Goal: Task Accomplishment & Management: Use online tool/utility

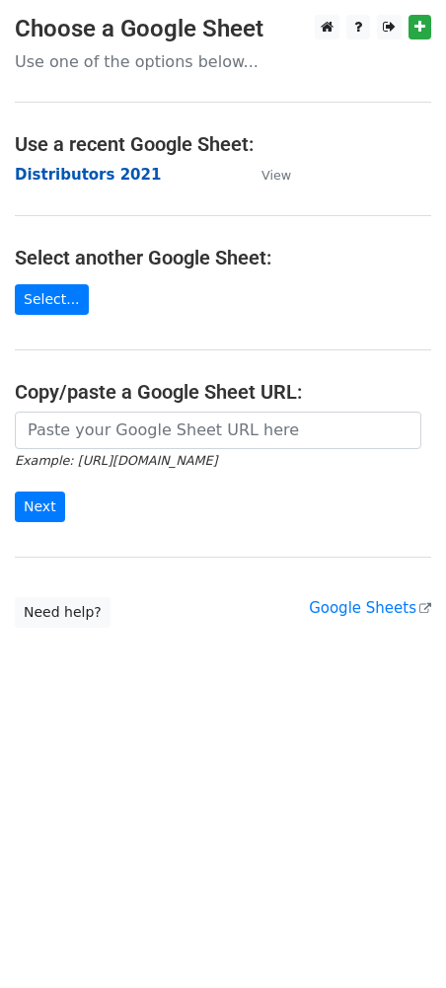
click at [57, 176] on strong "Distributors 2021" at bounding box center [88, 175] width 146 height 18
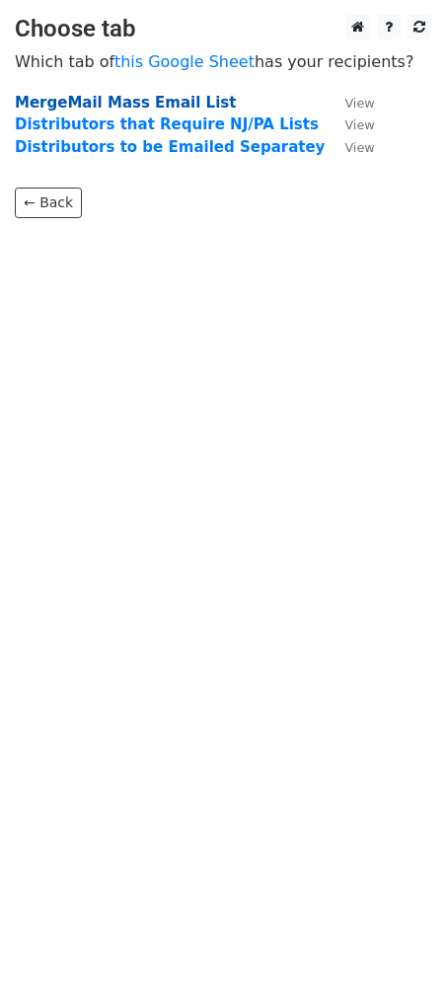
click at [102, 101] on strong "MergeMail Mass Email List" at bounding box center [125, 103] width 221 height 18
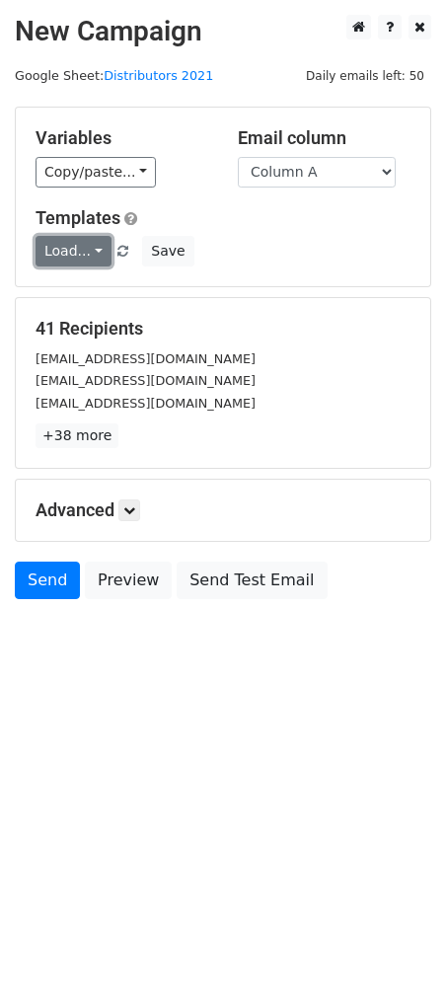
click at [75, 244] on link "Load..." at bounding box center [74, 251] width 76 height 31
click at [85, 294] on link "Distributors List" at bounding box center [123, 297] width 173 height 32
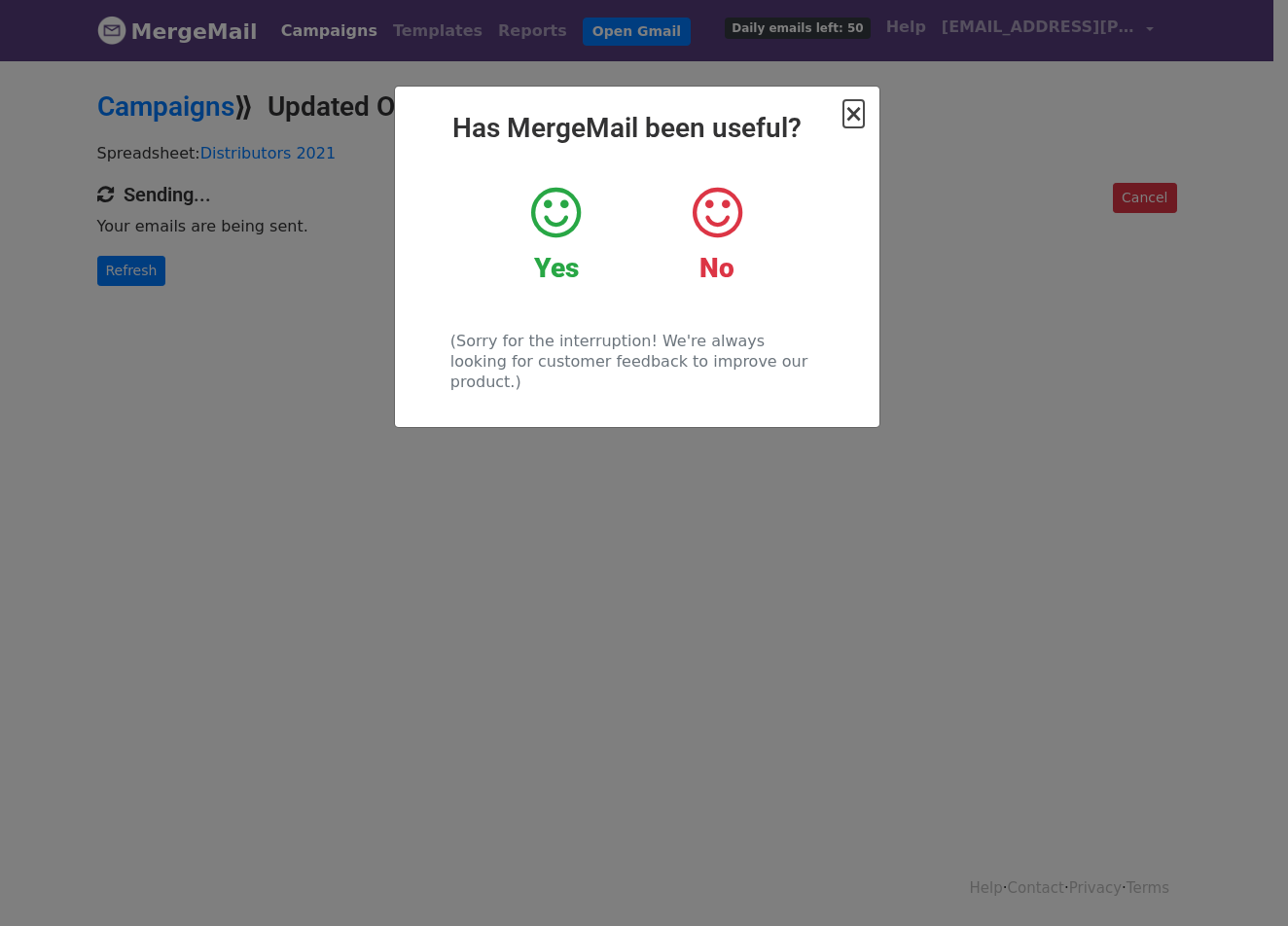
click at [853, 119] on span "×" at bounding box center [853, 114] width 20 height 28
